Goal: Information Seeking & Learning: Learn about a topic

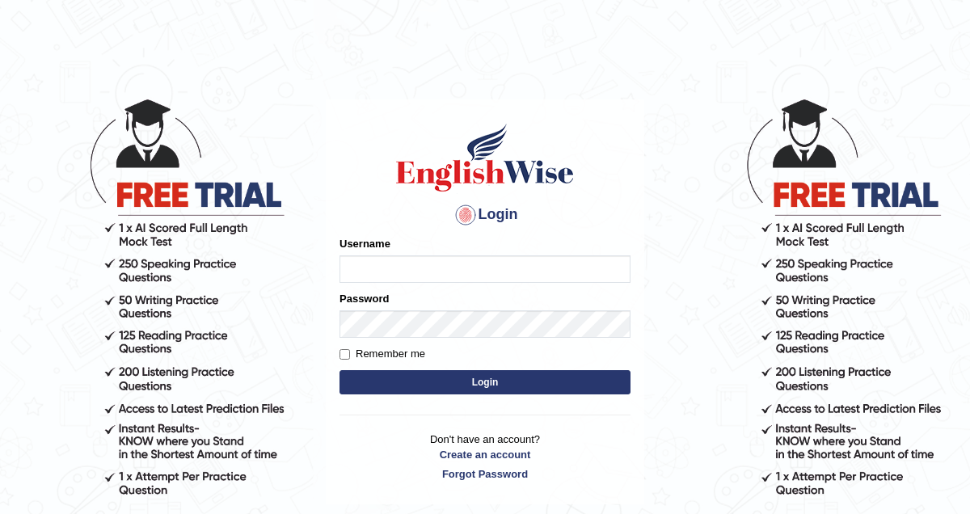
type input "pem2025"
click at [459, 386] on button "Login" at bounding box center [485, 382] width 291 height 24
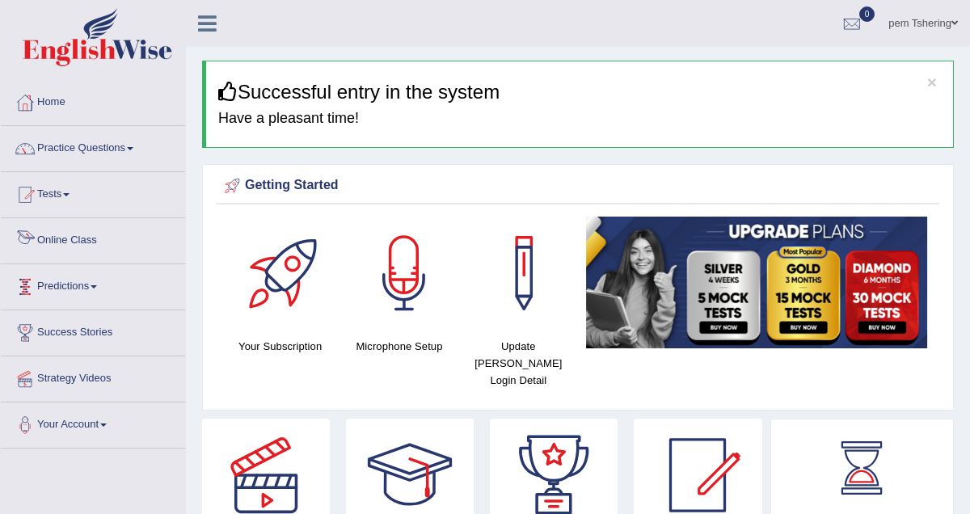
click at [108, 232] on link "Online Class" at bounding box center [93, 238] width 184 height 40
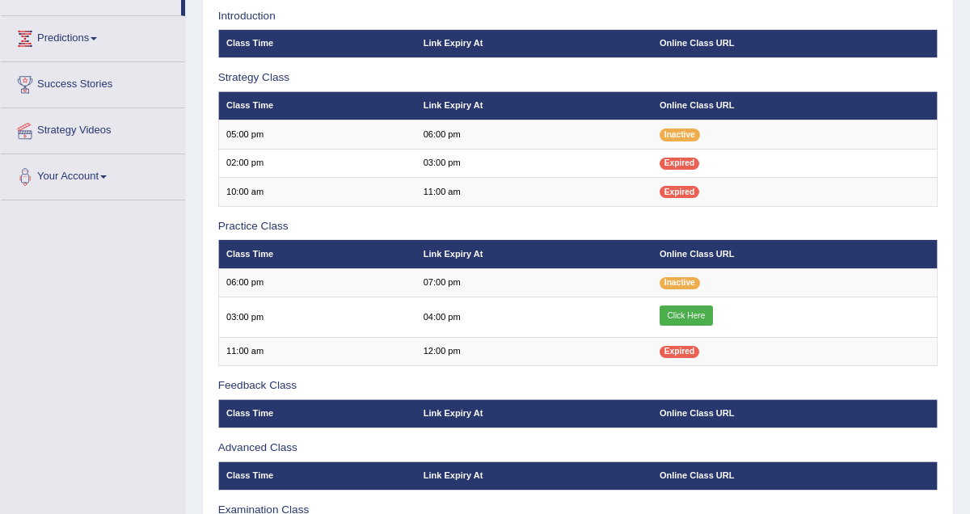
scroll to position [255, 0]
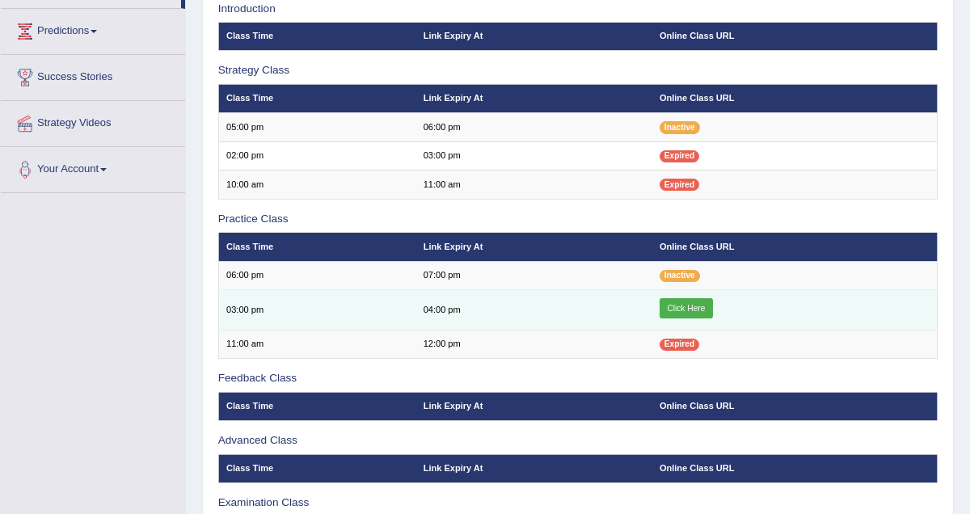
click at [700, 304] on link "Click Here" at bounding box center [686, 308] width 53 height 21
